Goal: Information Seeking & Learning: Find specific fact

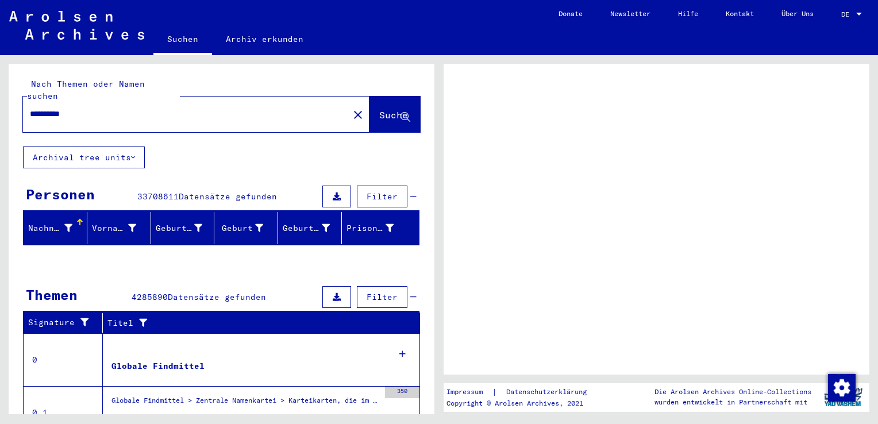
click at [214, 229] on mat-header-cell "Geburt‏" at bounding box center [246, 228] width 64 height 32
click at [226, 229] on mat-header-cell "Geburt‏" at bounding box center [246, 228] width 64 height 32
click at [64, 224] on icon at bounding box center [68, 228] width 8 height 8
click at [126, 108] on input "**********" at bounding box center [186, 114] width 312 height 12
type input "*********"
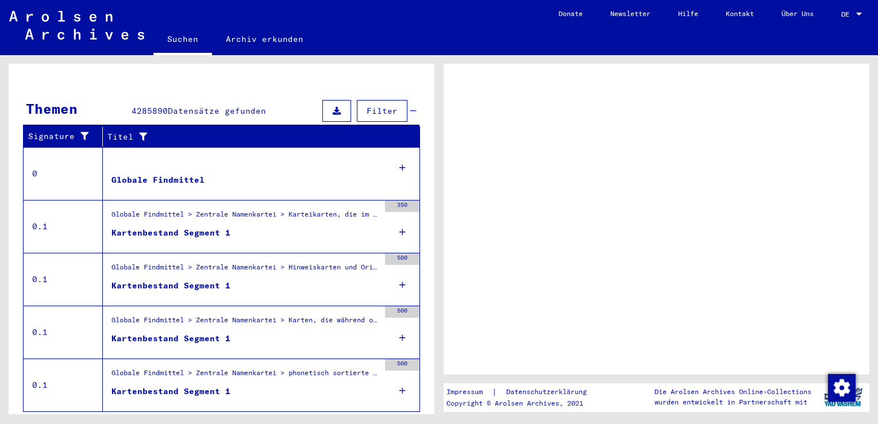
scroll to position [189, 0]
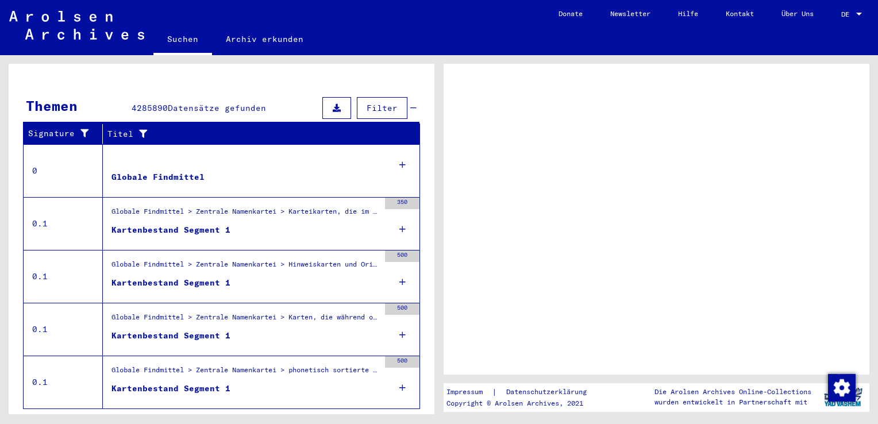
click at [183, 224] on div "Kartenbestand Segment 1" at bounding box center [170, 230] width 119 height 12
click at [398, 222] on div "350" at bounding box center [402, 224] width 34 height 52
click at [165, 171] on figure "Globale Findmittel" at bounding box center [245, 179] width 268 height 17
click at [399, 216] on icon at bounding box center [402, 229] width 6 height 40
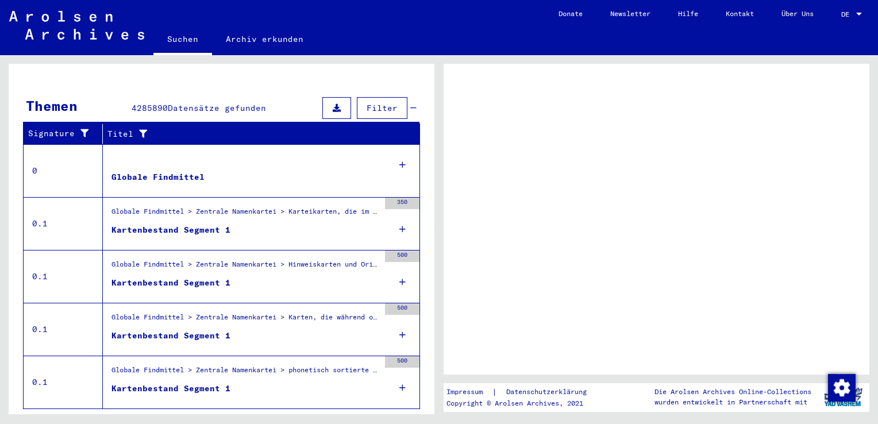
click at [399, 216] on icon at bounding box center [402, 229] width 6 height 40
click at [400, 370] on div "500" at bounding box center [402, 382] width 34 height 52
click at [400, 327] on div "500" at bounding box center [402, 329] width 34 height 52
